Goal: Transaction & Acquisition: Book appointment/travel/reservation

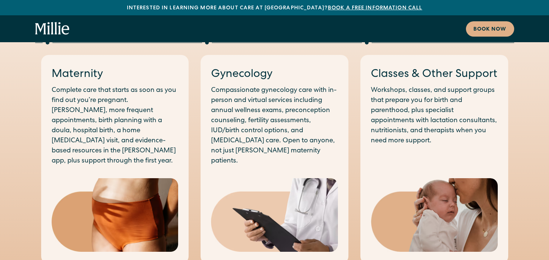
scroll to position [428, 0]
click at [255, 142] on p "Compassionate gynecology care with in-person and virtual services including ann…" at bounding box center [274, 126] width 127 height 81
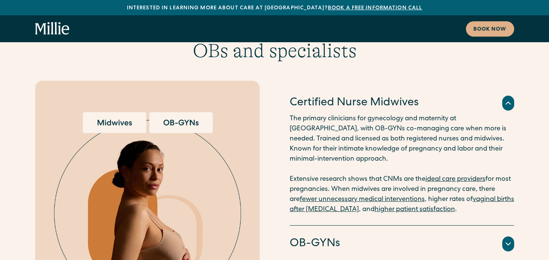
scroll to position [1540, 0]
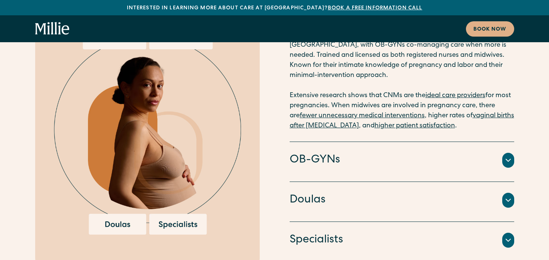
click at [321, 153] on h4 "OB-GYNs" at bounding box center [315, 161] width 51 height 16
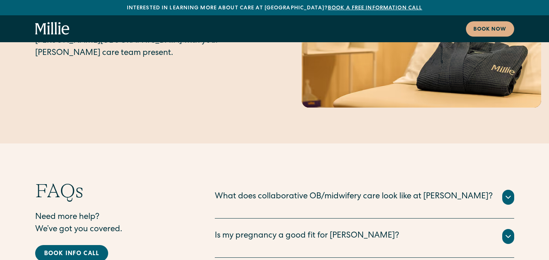
scroll to position [3665, 0]
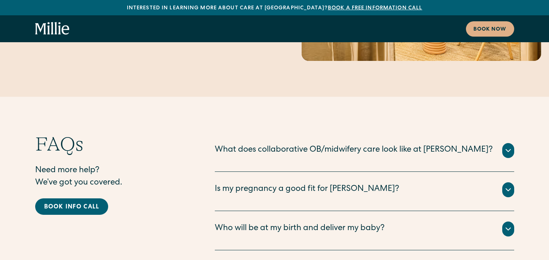
click at [502, 143] on div "What does collaborative OB/midwifery care look like at Millie?" at bounding box center [364, 150] width 299 height 15
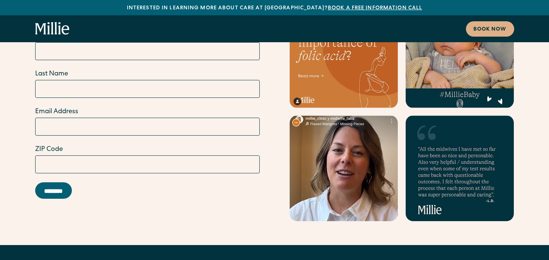
scroll to position [4402, 0]
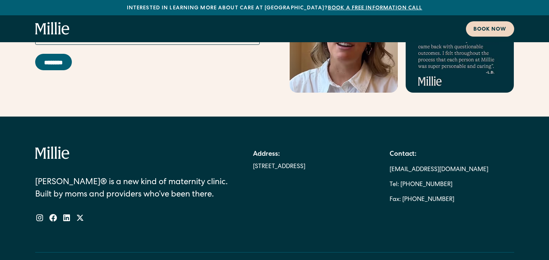
click at [475, 30] on div "Book now" at bounding box center [489, 30] width 33 height 8
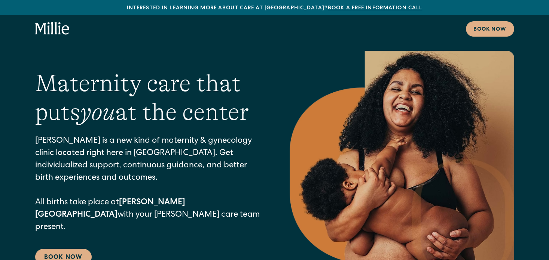
click at [53, 31] on icon "home" at bounding box center [52, 28] width 34 height 13
click at [54, 35] on icon "home" at bounding box center [52, 28] width 34 height 13
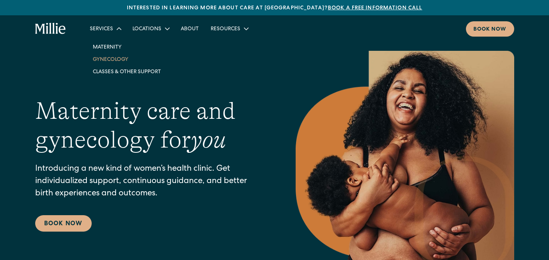
click at [105, 62] on link "Gynecology" at bounding box center [127, 59] width 80 height 12
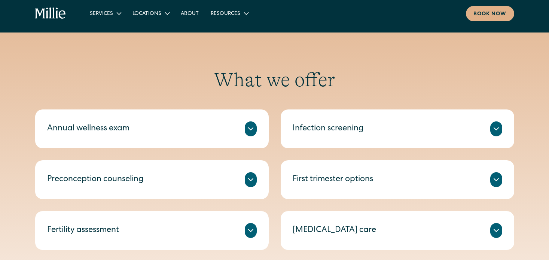
scroll to position [418, 0]
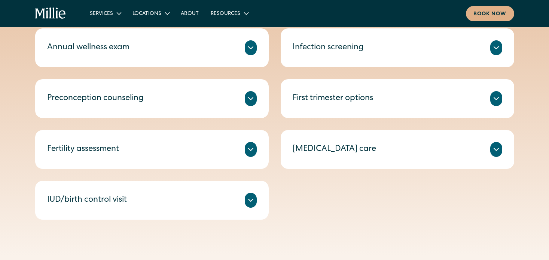
click at [122, 103] on div "Preconception counseling" at bounding box center [95, 99] width 97 height 12
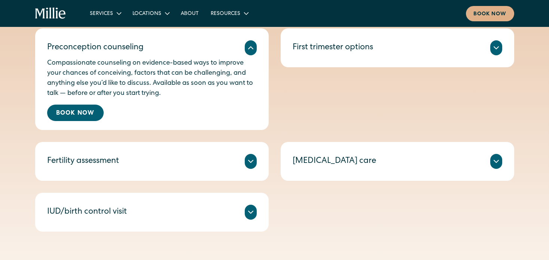
scroll to position [473, 0]
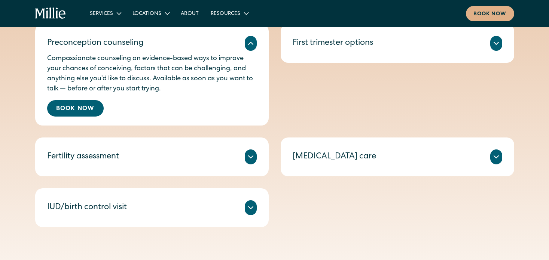
click at [112, 156] on div "Fertility assessment" at bounding box center [83, 157] width 72 height 12
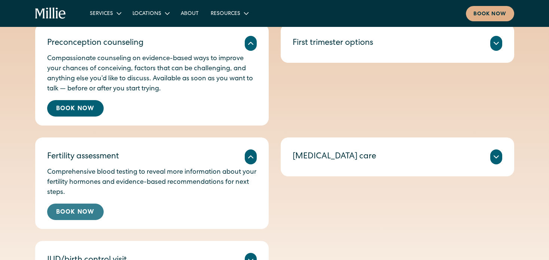
click at [81, 211] on link "Book Now" at bounding box center [75, 212] width 57 height 16
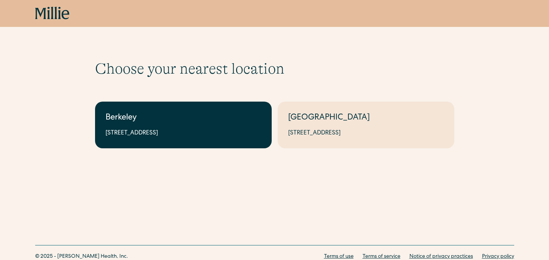
click at [156, 131] on div "2999 Regent St, Suite 524, Berkeley, CA 94705" at bounding box center [184, 133] width 156 height 9
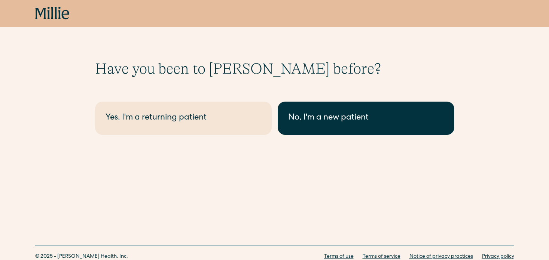
click at [317, 116] on div "No, I'm a new patient" at bounding box center [366, 118] width 156 height 12
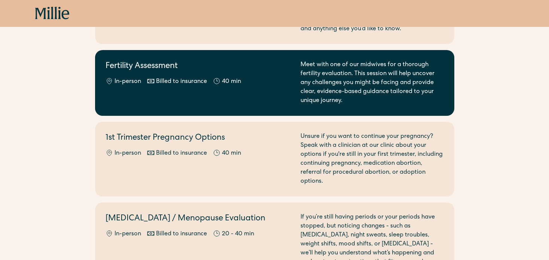
scroll to position [525, 0]
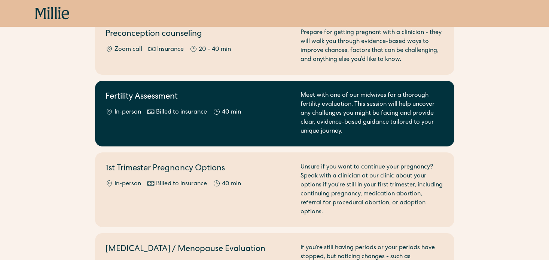
click at [318, 97] on div "Meet with one of our midwives for a thorough fertility evaluation. This session…" at bounding box center [372, 113] width 143 height 45
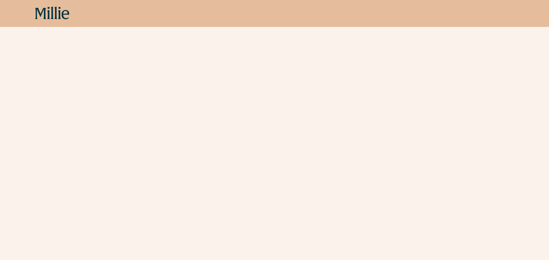
scroll to position [155, 0]
